Goal: Navigation & Orientation: Find specific page/section

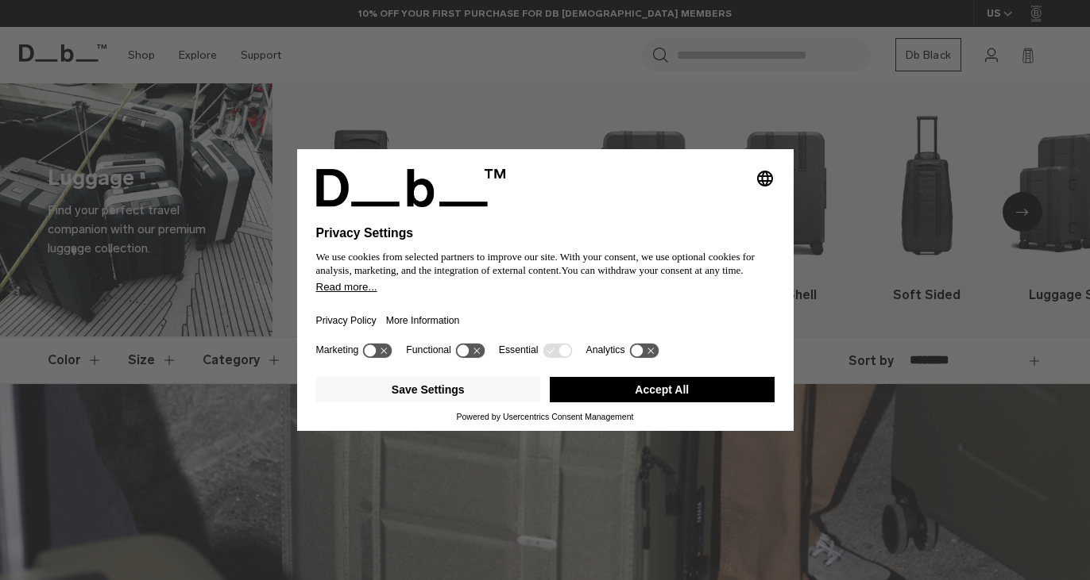
click at [610, 395] on button "Accept All" at bounding box center [662, 389] width 225 height 25
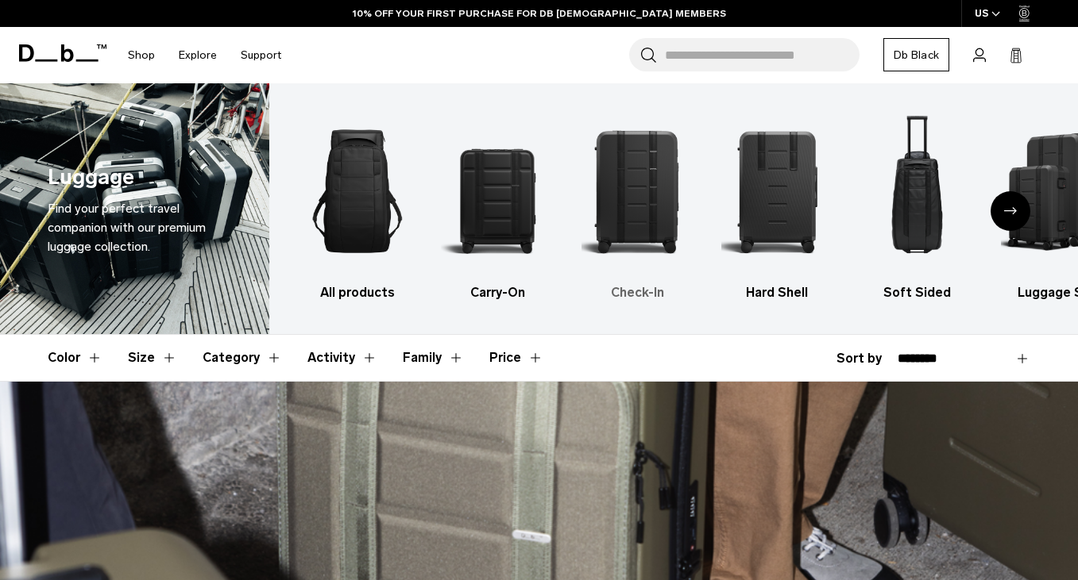
click at [616, 194] on img "3 / 6" at bounding box center [637, 191] width 112 height 168
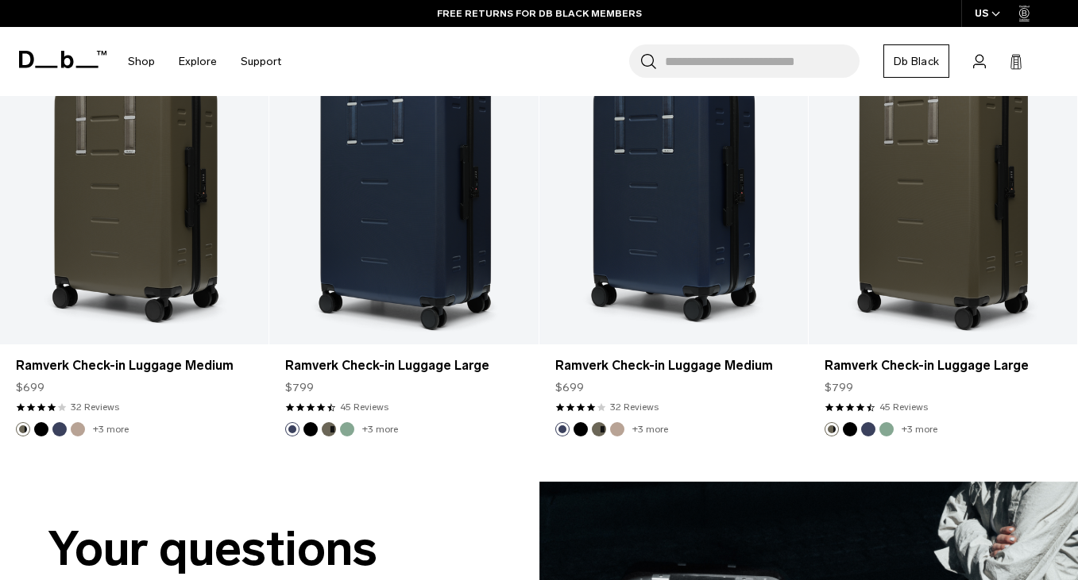
scroll to position [2905, 0]
